Goal: Task Accomplishment & Management: Manage account settings

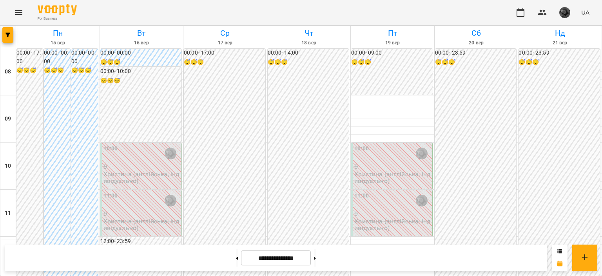
scroll to position [513, 0]
click at [513, 14] on button "button" at bounding box center [520, 12] width 19 height 19
click at [316, 260] on button at bounding box center [315, 257] width 2 height 17
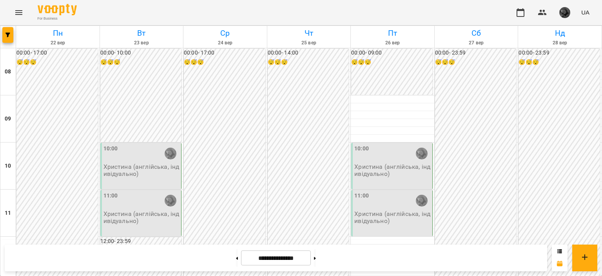
scroll to position [330, 0]
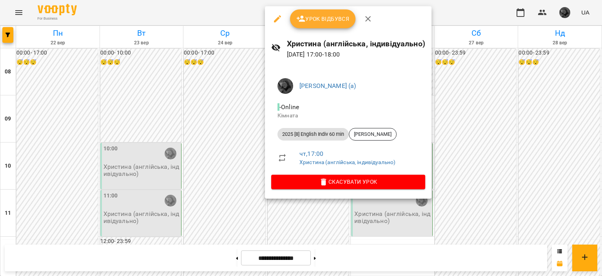
click at [213, 161] on div at bounding box center [301, 138] width 602 height 276
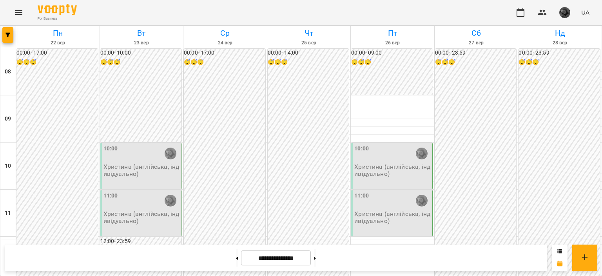
scroll to position [0, 0]
click at [316, 258] on button at bounding box center [315, 257] width 2 height 17
click at [236, 252] on button at bounding box center [237, 257] width 2 height 17
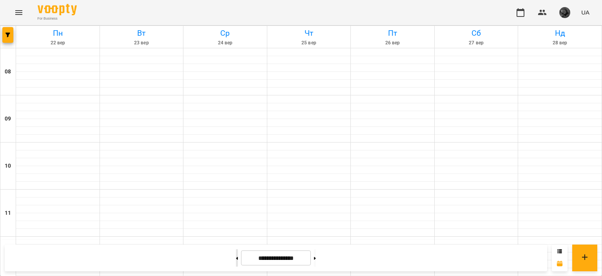
click at [236, 252] on button at bounding box center [237, 257] width 2 height 17
type input "**********"
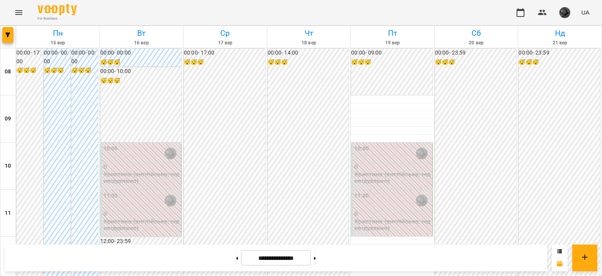
scroll to position [91, 0]
click at [7, 28] on button "button" at bounding box center [7, 35] width 11 height 16
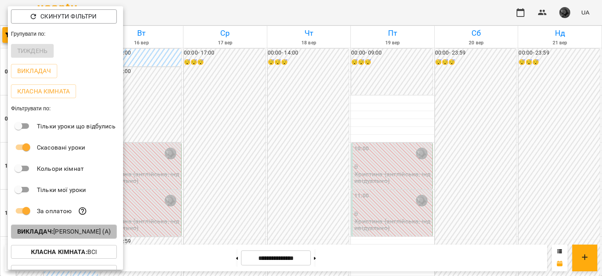
click at [74, 236] on p "Викладач : [PERSON_NAME] (а)" at bounding box center [63, 231] width 93 height 9
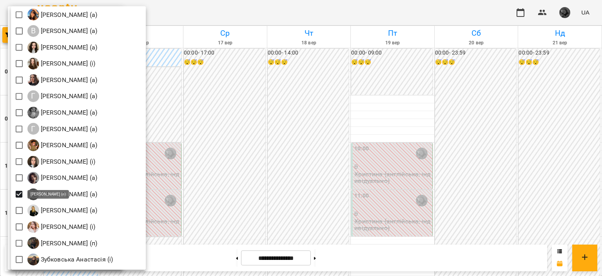
scroll to position [365, 0]
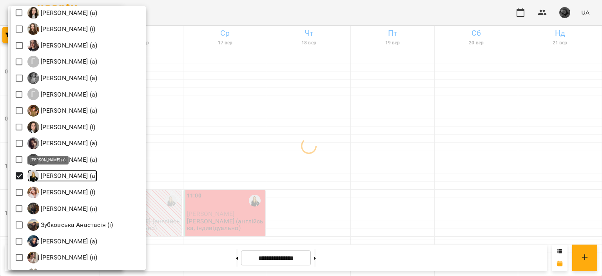
click at [58, 172] on p "[PERSON_NAME] (а)" at bounding box center [68, 175] width 58 height 9
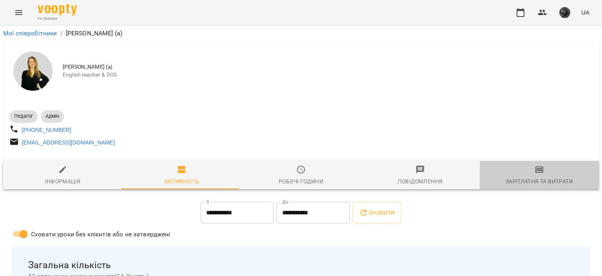
click at [537, 184] on div "Зарплатня та Витрати" at bounding box center [539, 180] width 67 height 9
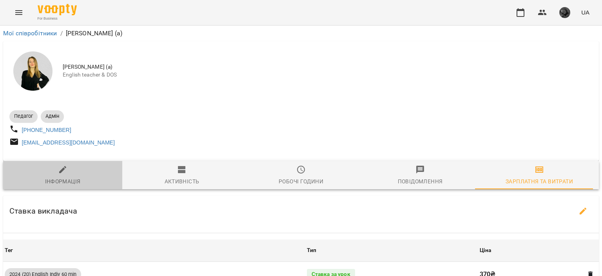
click at [62, 172] on icon "button" at bounding box center [62, 169] width 7 height 7
select select "**"
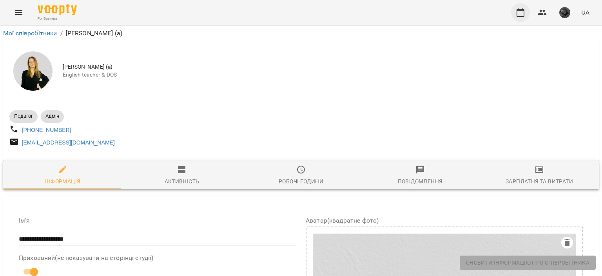
click at [515, 6] on button "button" at bounding box center [520, 12] width 19 height 19
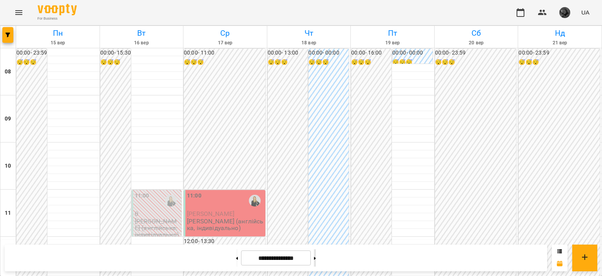
click at [316, 257] on button at bounding box center [315, 257] width 2 height 17
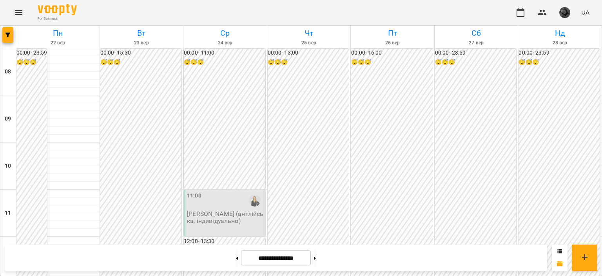
scroll to position [178, 0]
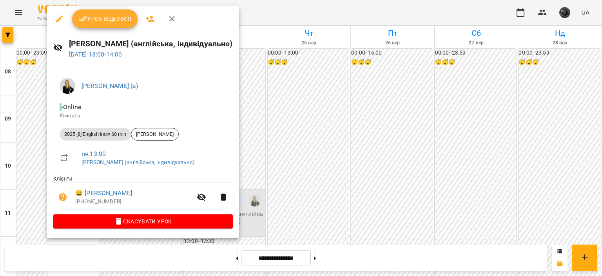
click at [309, 105] on div at bounding box center [301, 138] width 602 height 276
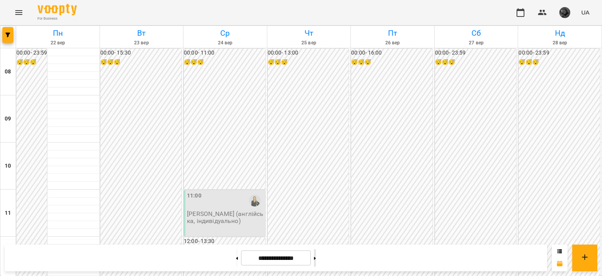
scroll to position [257, 0]
click at [316, 260] on button at bounding box center [315, 257] width 2 height 17
click at [9, 31] on button "button" at bounding box center [7, 35] width 11 height 16
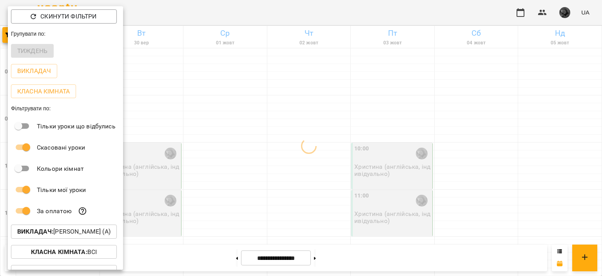
click at [226, 191] on div at bounding box center [301, 138] width 602 height 276
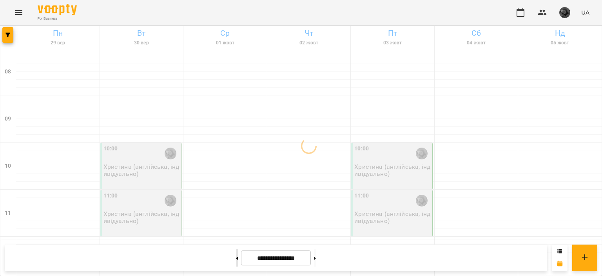
click at [236, 256] on icon at bounding box center [237, 257] width 2 height 3
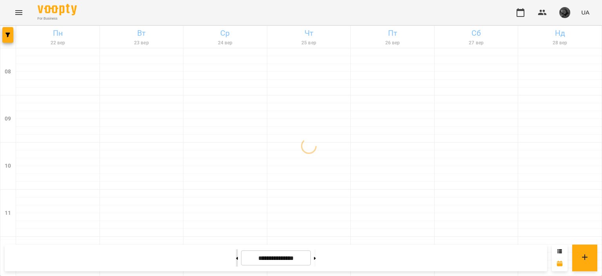
click at [236, 256] on icon at bounding box center [237, 257] width 2 height 3
type input "**********"
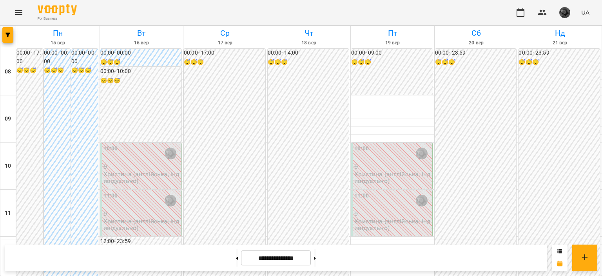
scroll to position [513, 0]
